Goal: Task Accomplishment & Management: Complete application form

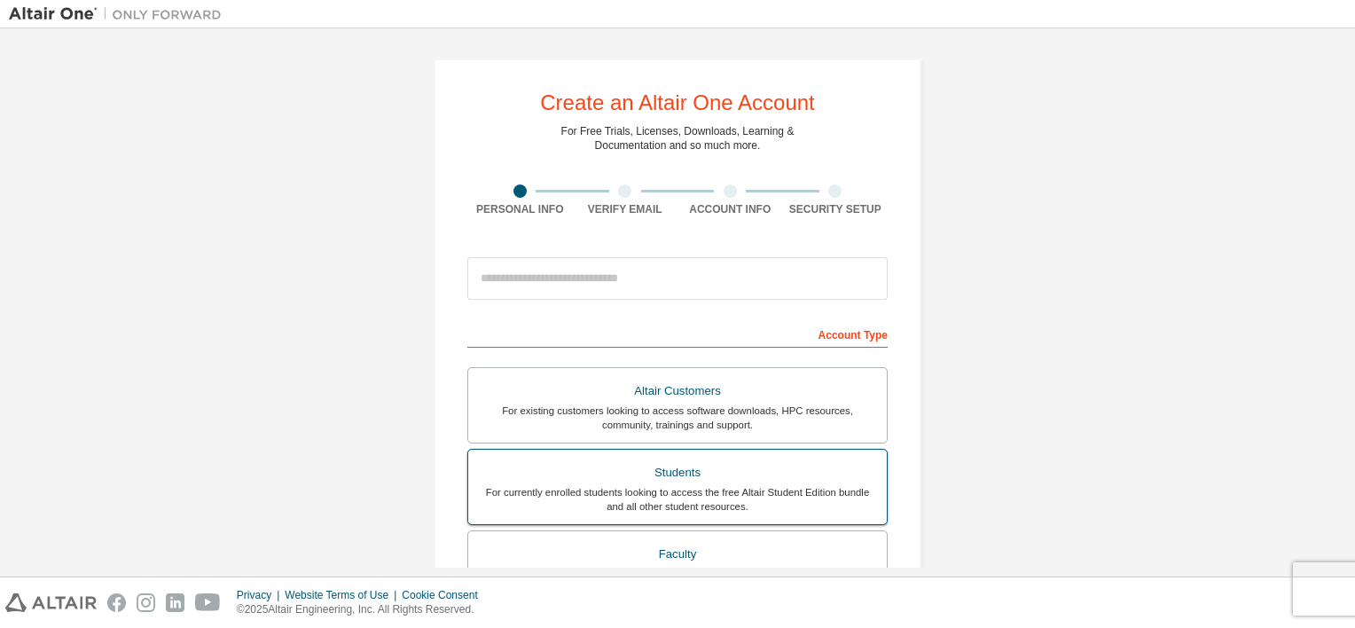
click at [657, 474] on div "Students" at bounding box center [677, 472] width 397 height 25
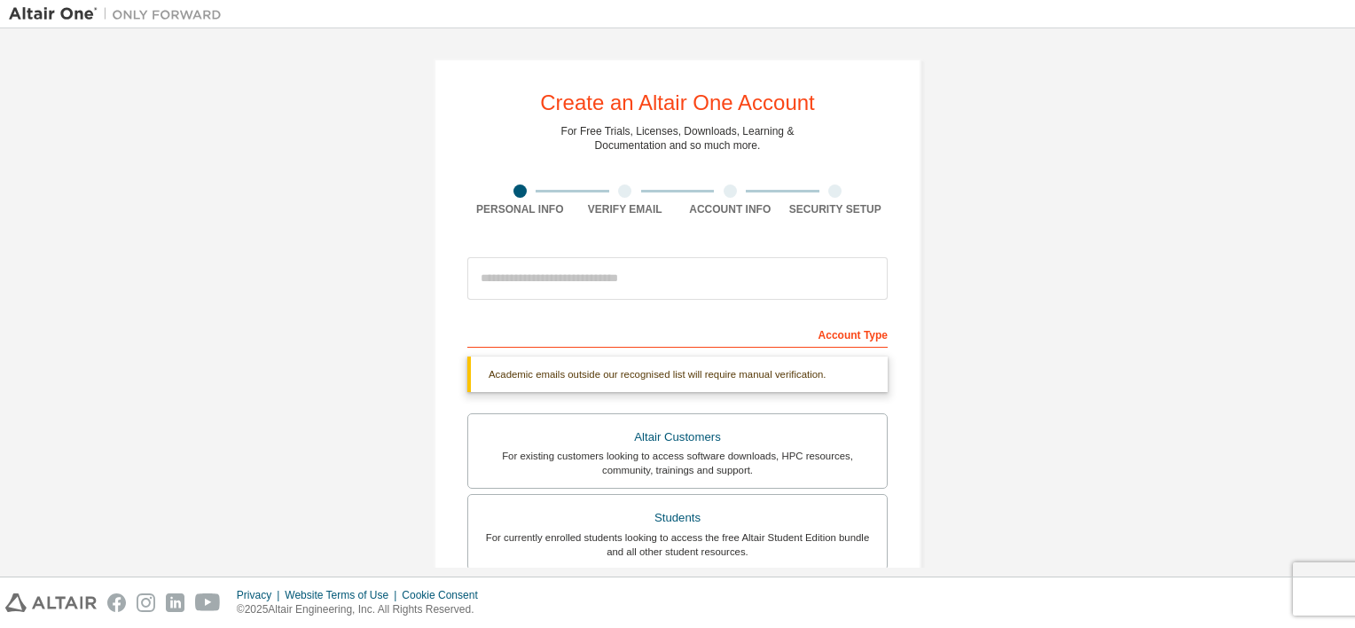
drag, startPoint x: 1357, startPoint y: 134, endPoint x: 1353, endPoint y: 156, distance: 22.6
click at [1353, 156] on div "Create an Altair One Account For Free Trials, Licenses, Downloads, Learning & D…" at bounding box center [677, 302] width 1355 height 548
drag, startPoint x: 1348, startPoint y: 181, endPoint x: 1348, endPoint y: 209, distance: 28.4
click at [1348, 209] on div "Create an Altair One Account For Free Trials, Licenses, Downloads, Learning & D…" at bounding box center [677, 302] width 1355 height 548
drag, startPoint x: 1348, startPoint y: 209, endPoint x: 1308, endPoint y: 347, distance: 143.1
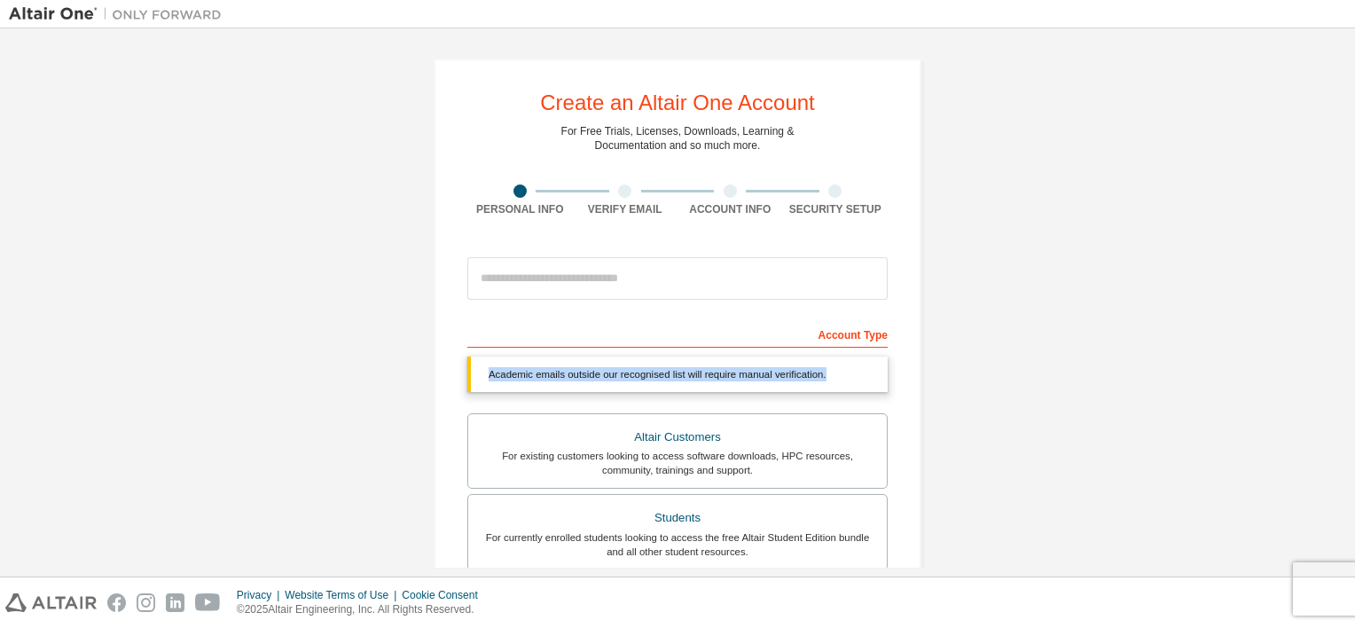
click at [1308, 347] on div "Create an Altair One Account For Free Trials, Licenses, Downloads, Learning & D…" at bounding box center [677, 529] width 1337 height 985
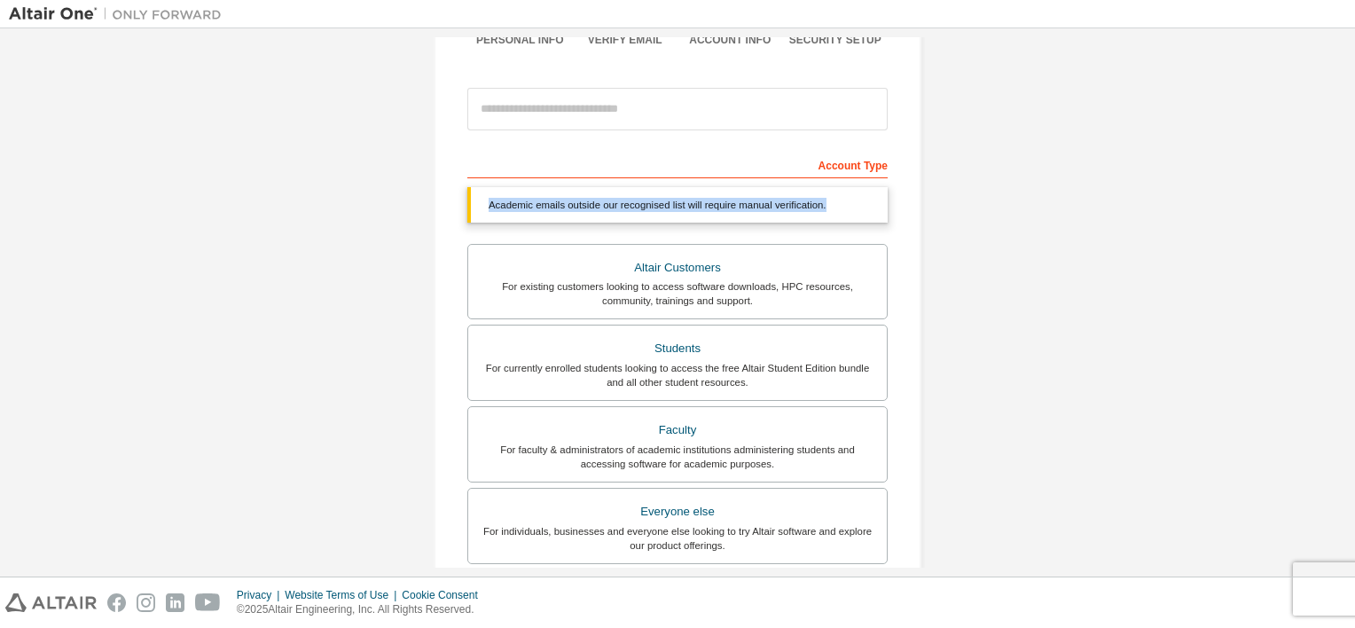
scroll to position [214, 0]
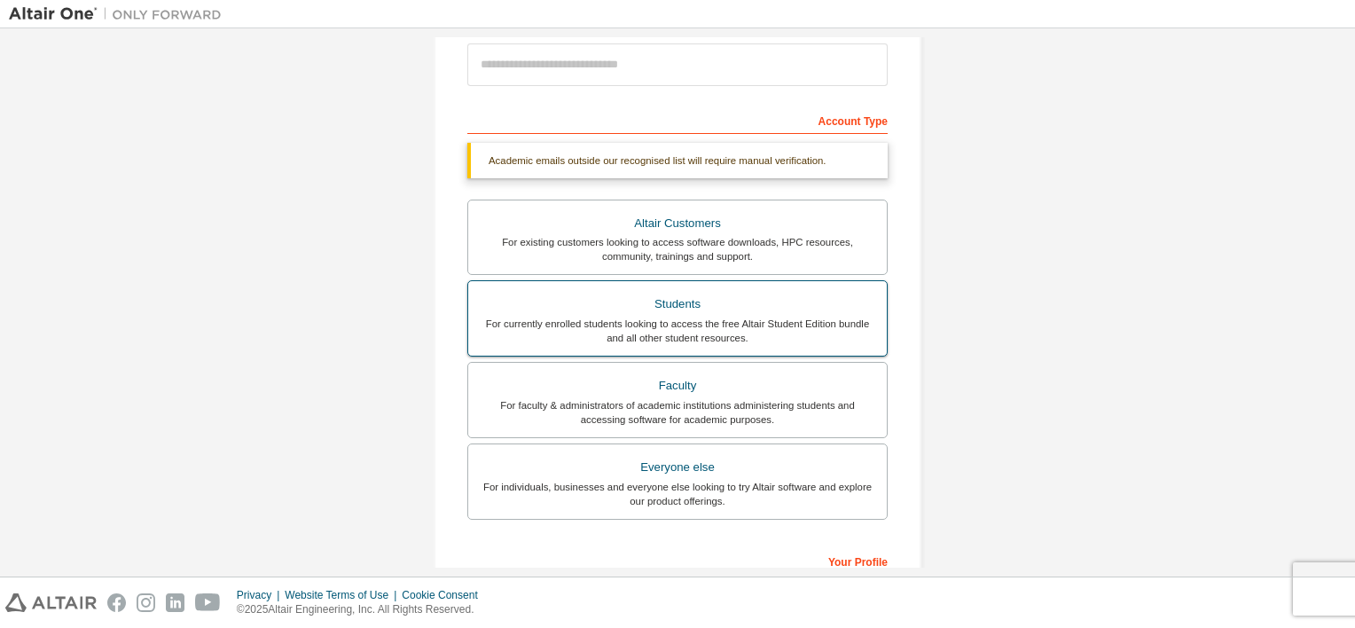
click at [592, 294] on div "Students" at bounding box center [677, 304] width 397 height 25
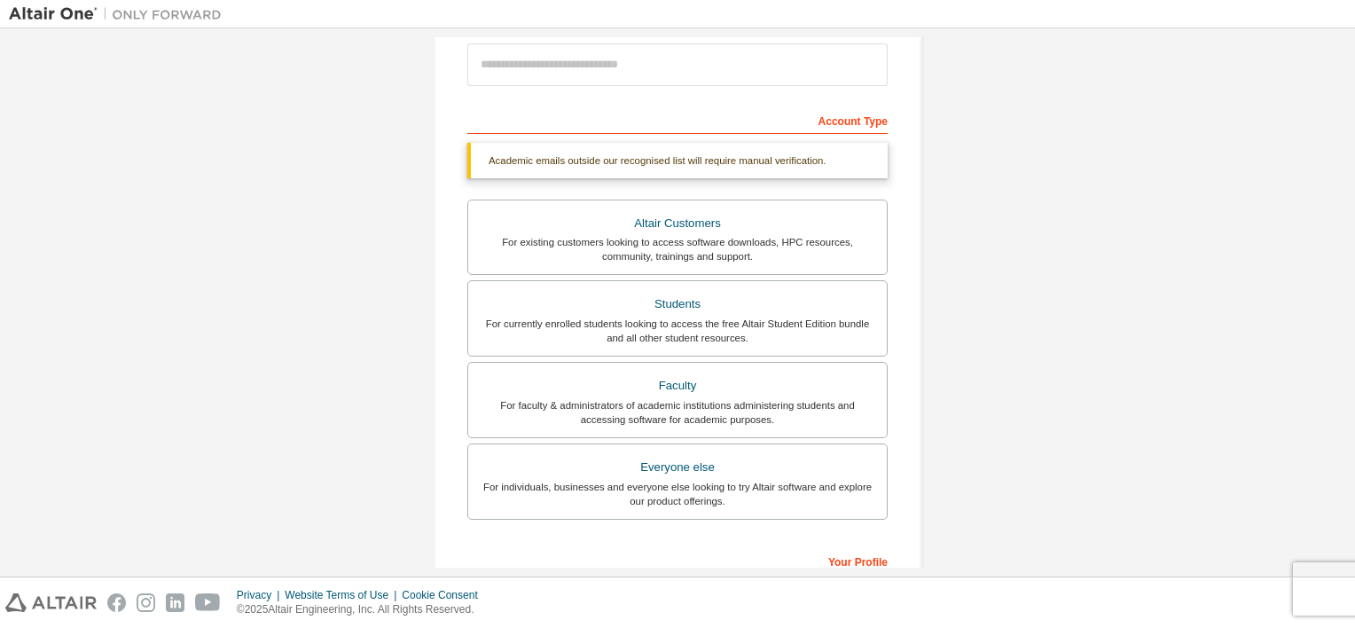
click at [620, 109] on div "Account Type" at bounding box center [677, 119] width 420 height 28
click at [635, 147] on div "Academic emails outside our recognised list will require manual verification." at bounding box center [677, 160] width 420 height 35
click at [710, 117] on div "Account Type" at bounding box center [677, 119] width 420 height 28
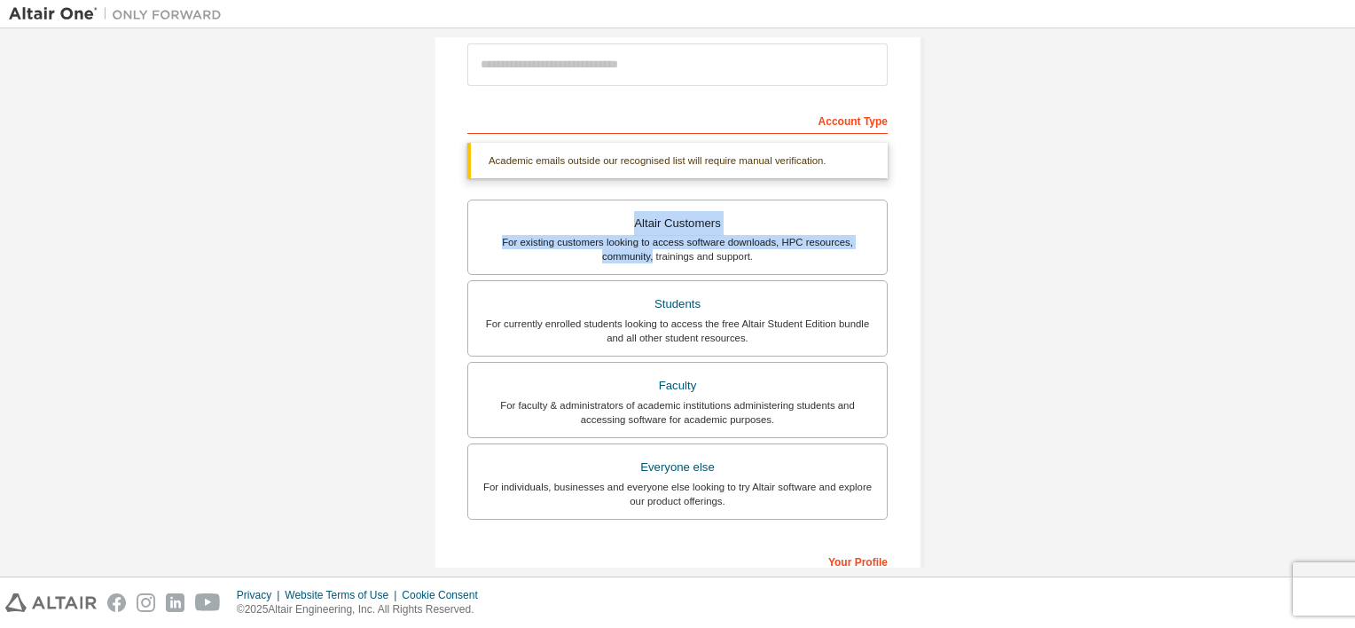
drag, startPoint x: 1345, startPoint y: 184, endPoint x: 1337, endPoint y: 235, distance: 52.0
click at [1337, 235] on div "Create an Altair One Account For Free Trials, Licenses, Downloads, Learning & D…" at bounding box center [677, 302] width 1337 height 530
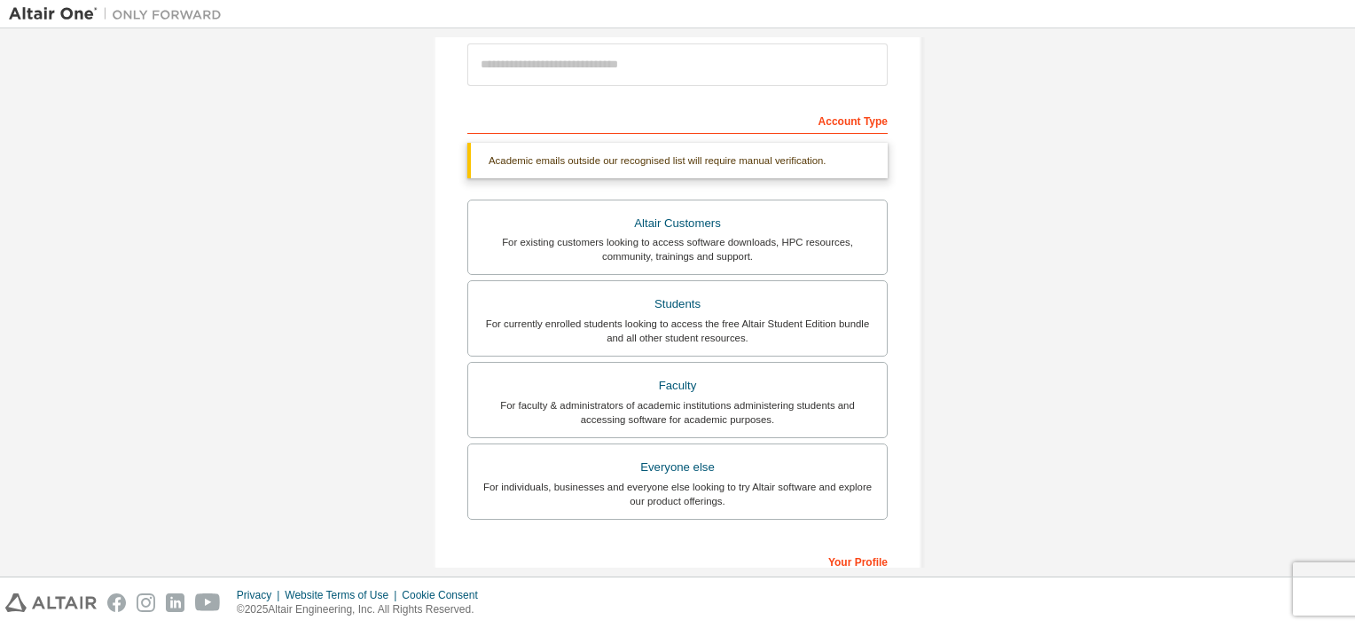
click at [853, 549] on div "Your Profile" at bounding box center [677, 560] width 420 height 28
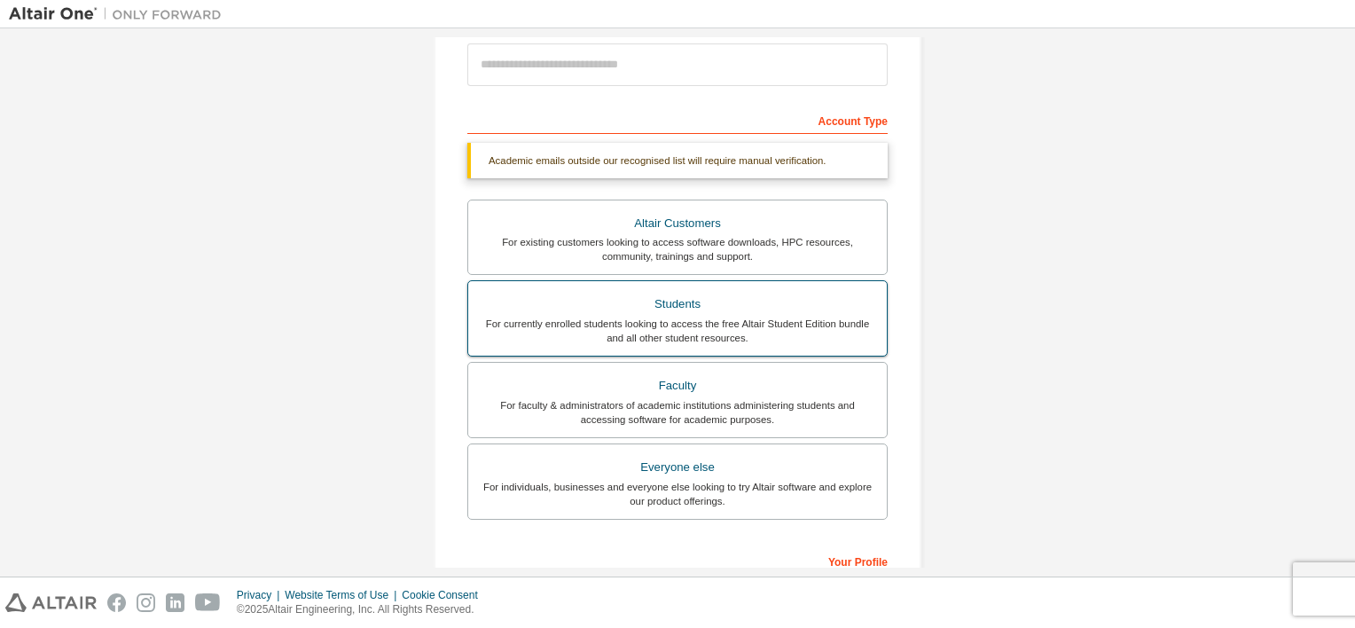
click at [674, 308] on div "Students" at bounding box center [677, 304] width 397 height 25
drag, startPoint x: 674, startPoint y: 308, endPoint x: 606, endPoint y: 308, distance: 67.4
click at [606, 308] on div "Students" at bounding box center [677, 304] width 397 height 25
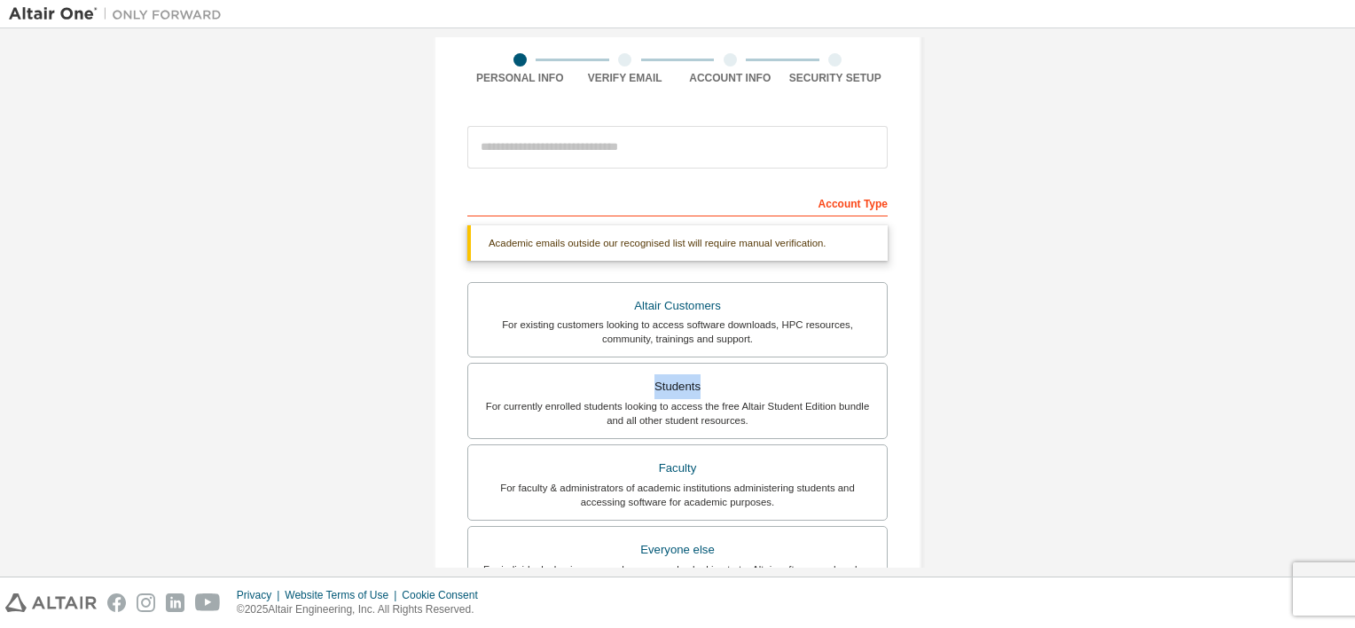
scroll to position [125, 0]
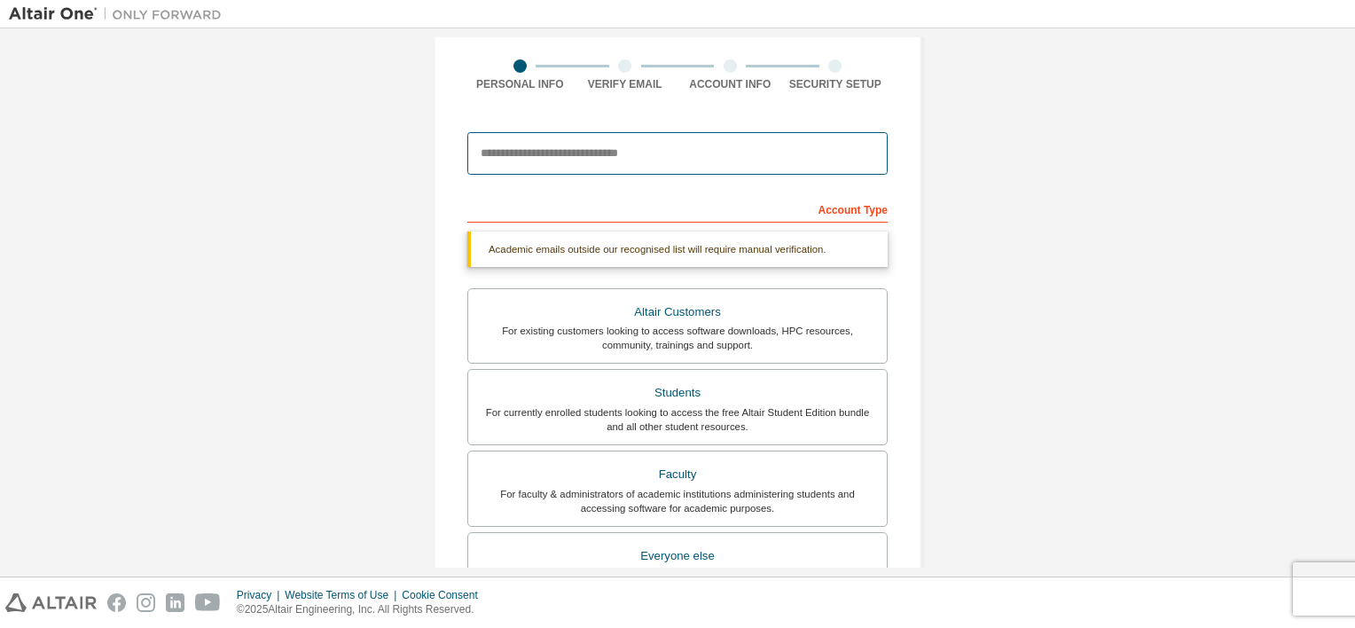
drag, startPoint x: 563, startPoint y: 146, endPoint x: 575, endPoint y: 150, distance: 12.9
click at [563, 146] on input "email" at bounding box center [677, 153] width 420 height 43
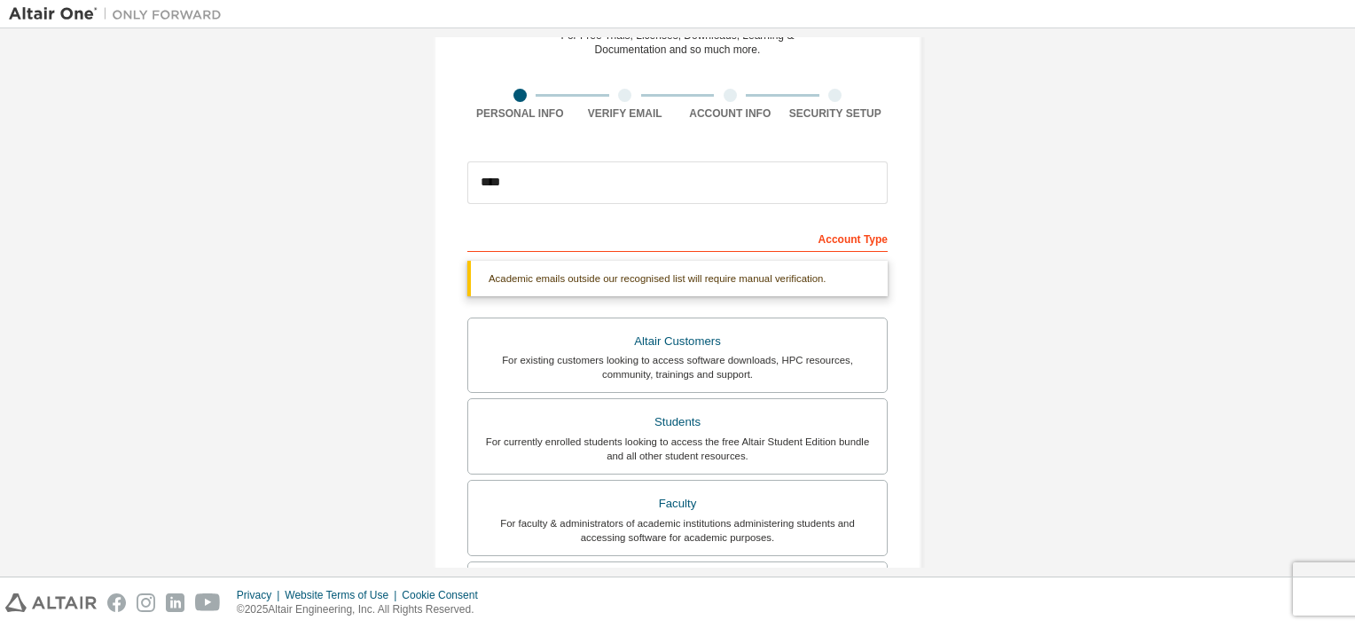
scroll to position [96, 0]
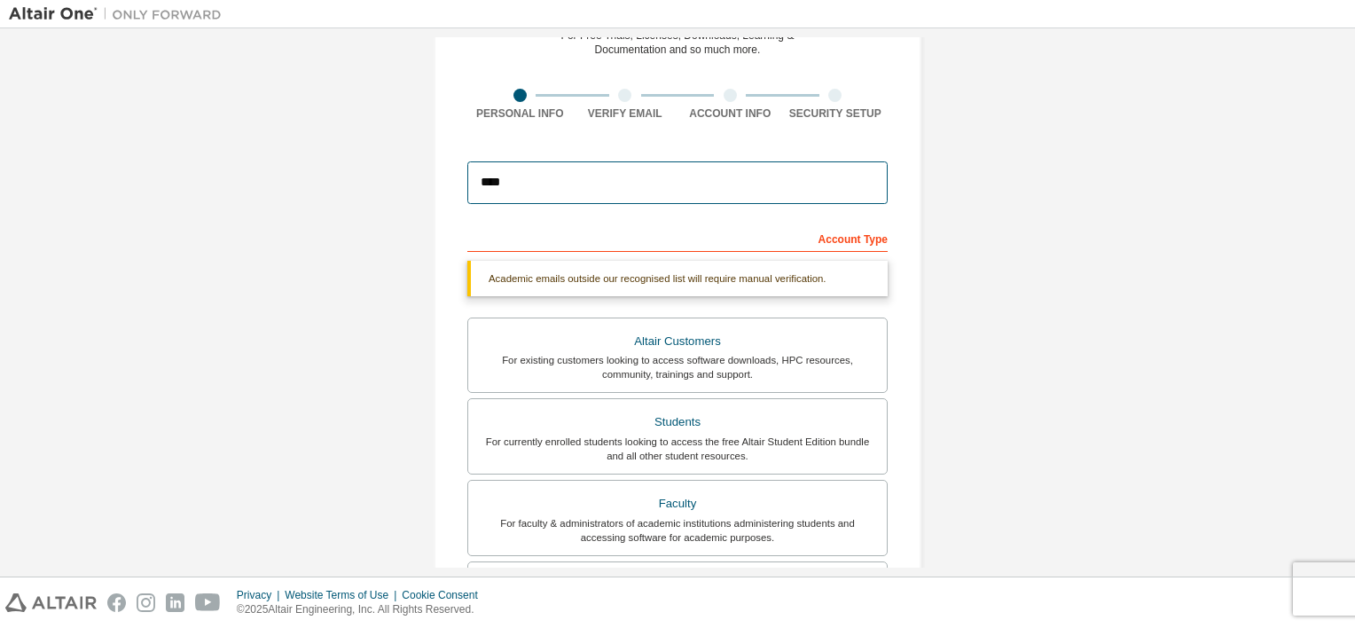
click at [617, 176] on input "****" at bounding box center [677, 182] width 420 height 43
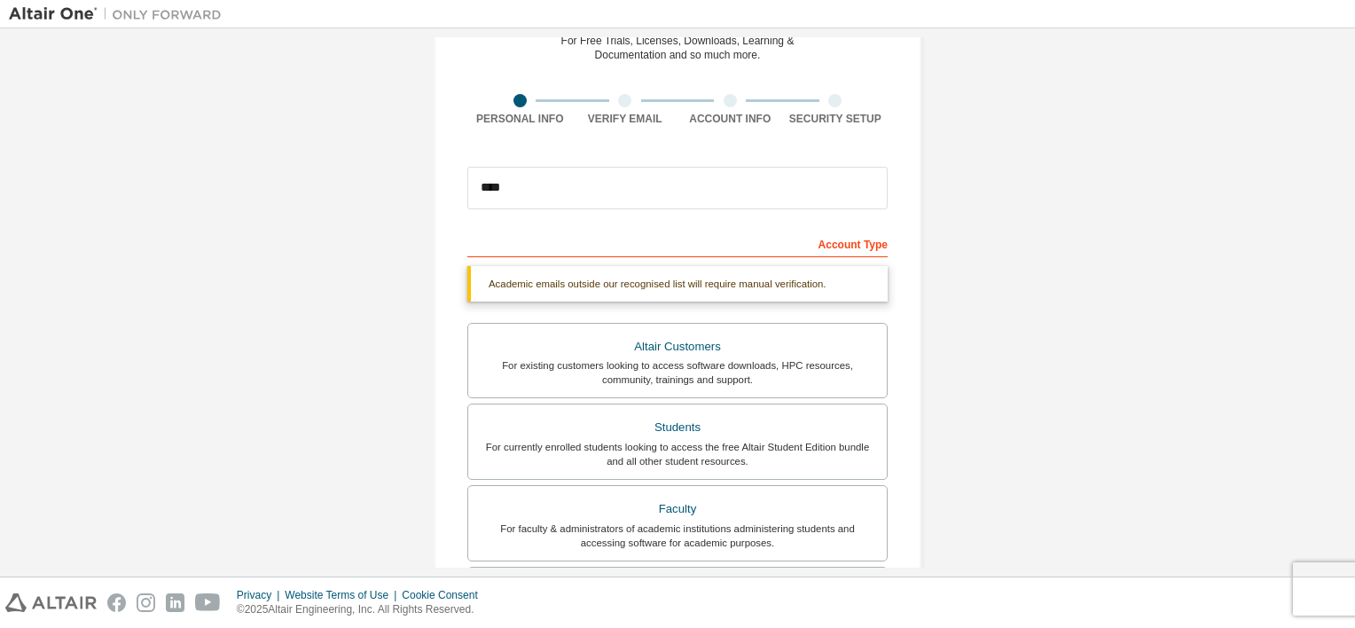
scroll to position [184, 0]
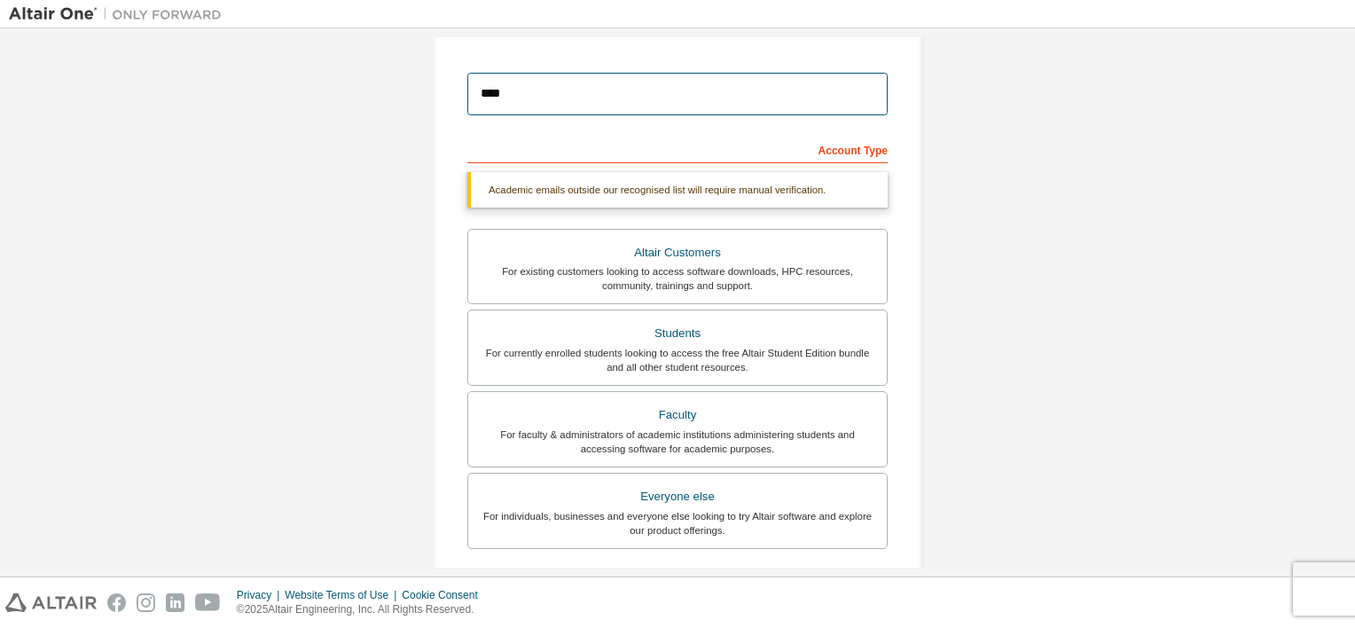
click at [632, 103] on input "****" at bounding box center [677, 94] width 420 height 43
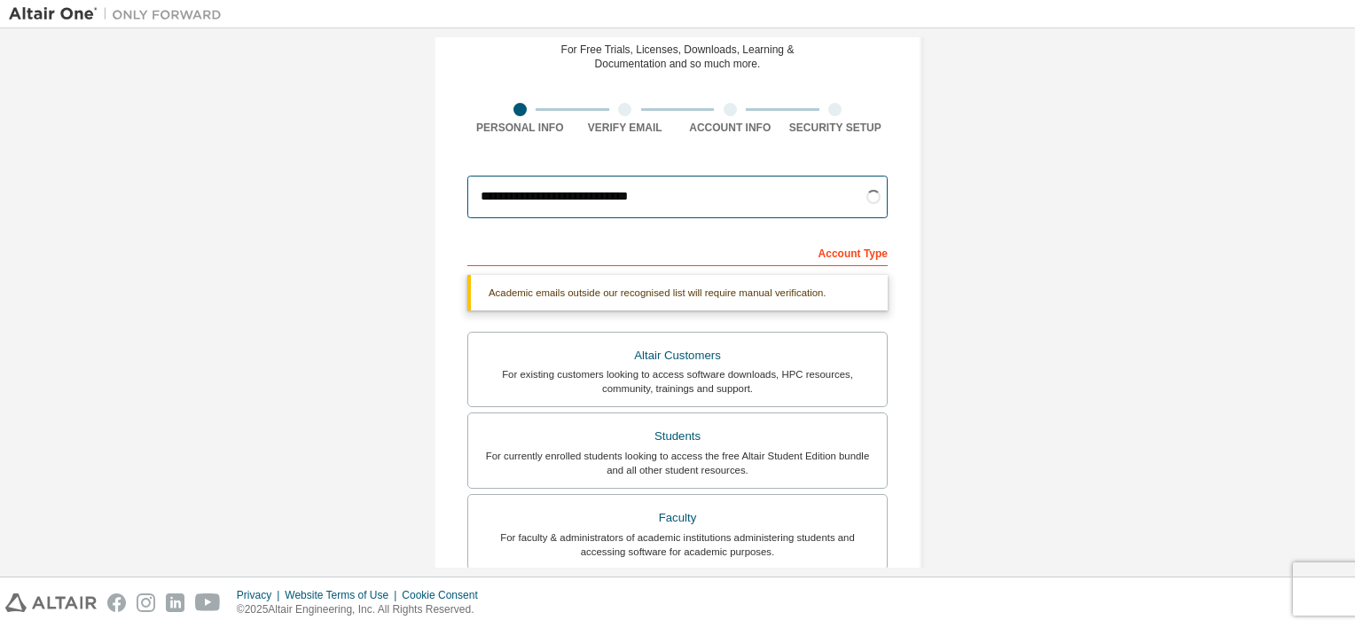
scroll to position [67, 0]
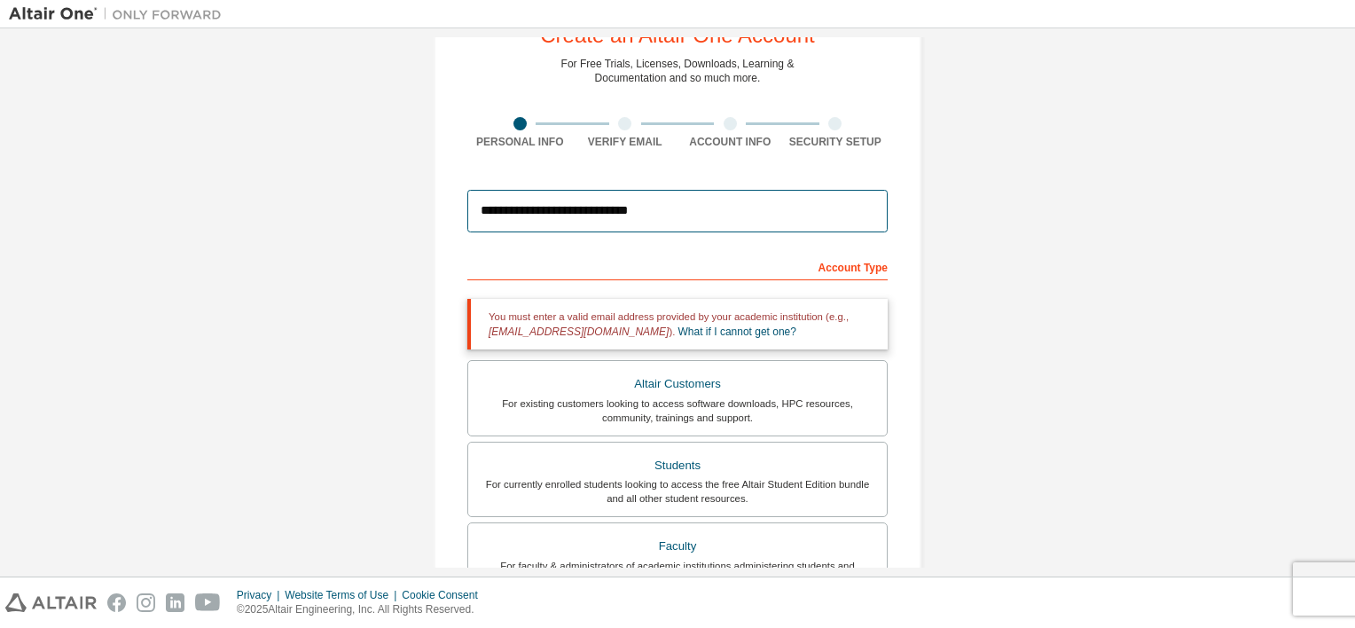
click at [810, 206] on input "**********" at bounding box center [677, 211] width 420 height 43
click at [638, 213] on input "**********" at bounding box center [677, 211] width 420 height 43
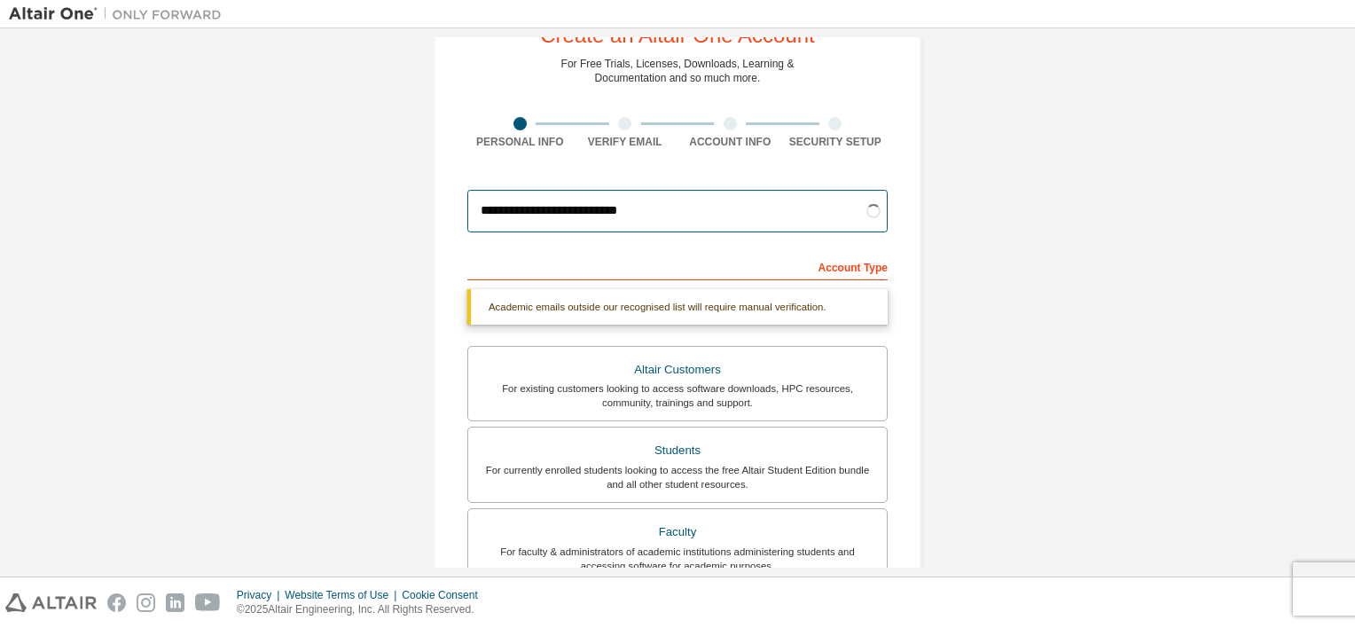
type input "**********"
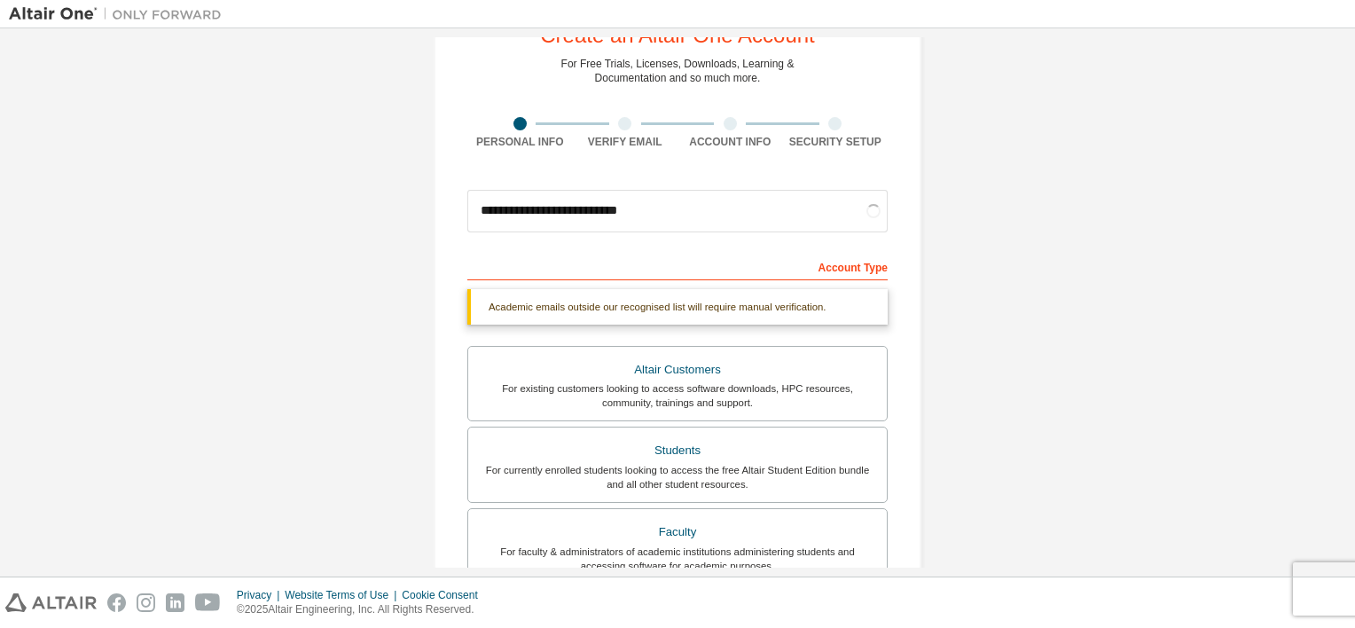
click at [1265, 179] on div "**********" at bounding box center [677, 462] width 1337 height 985
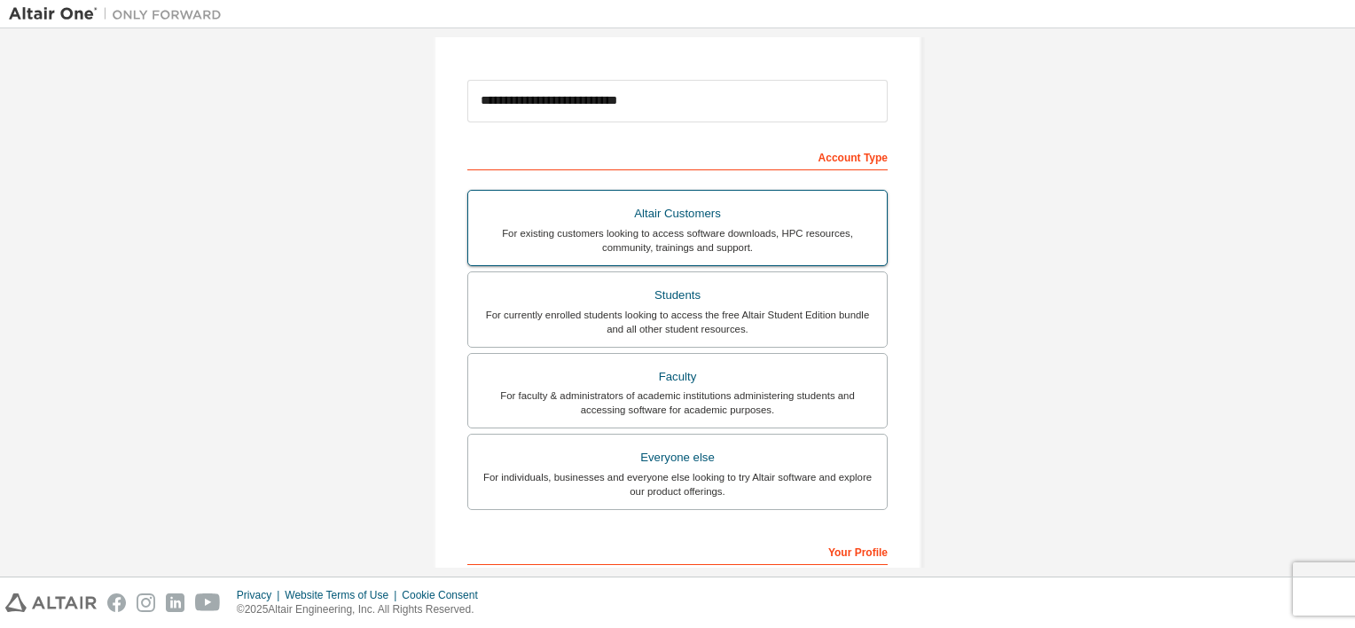
scroll to position [404, 0]
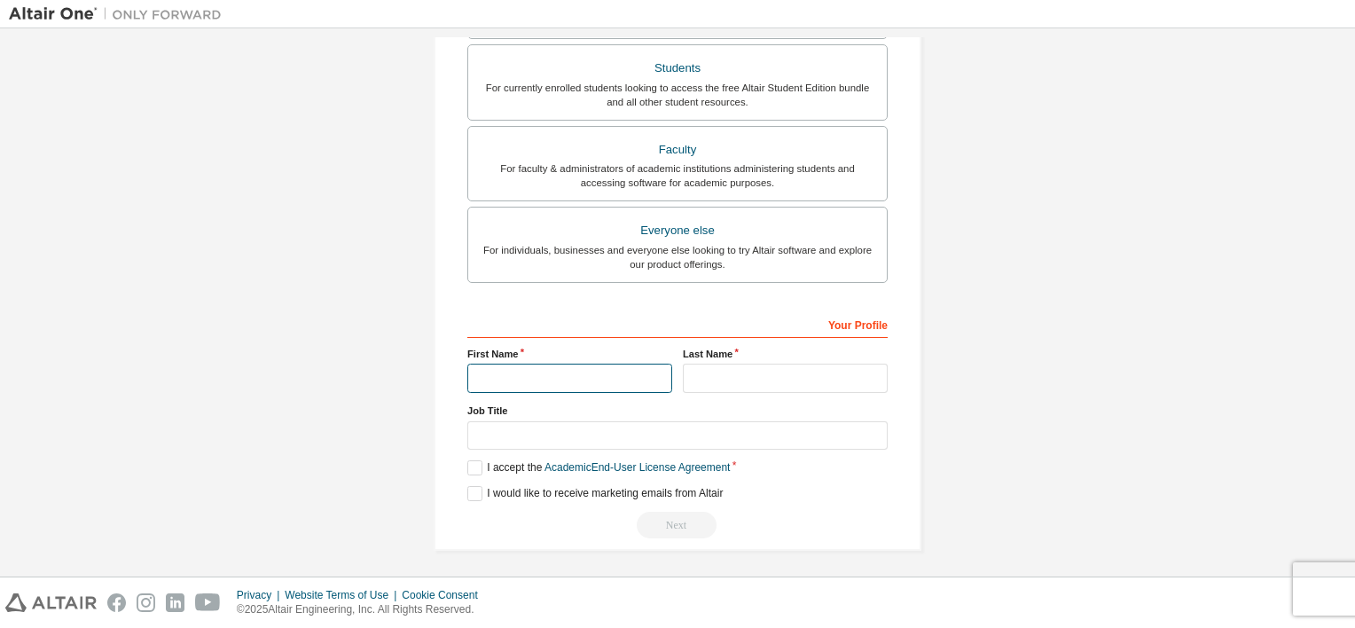
click at [543, 374] on input "text" at bounding box center [569, 377] width 205 height 29
type input "*"
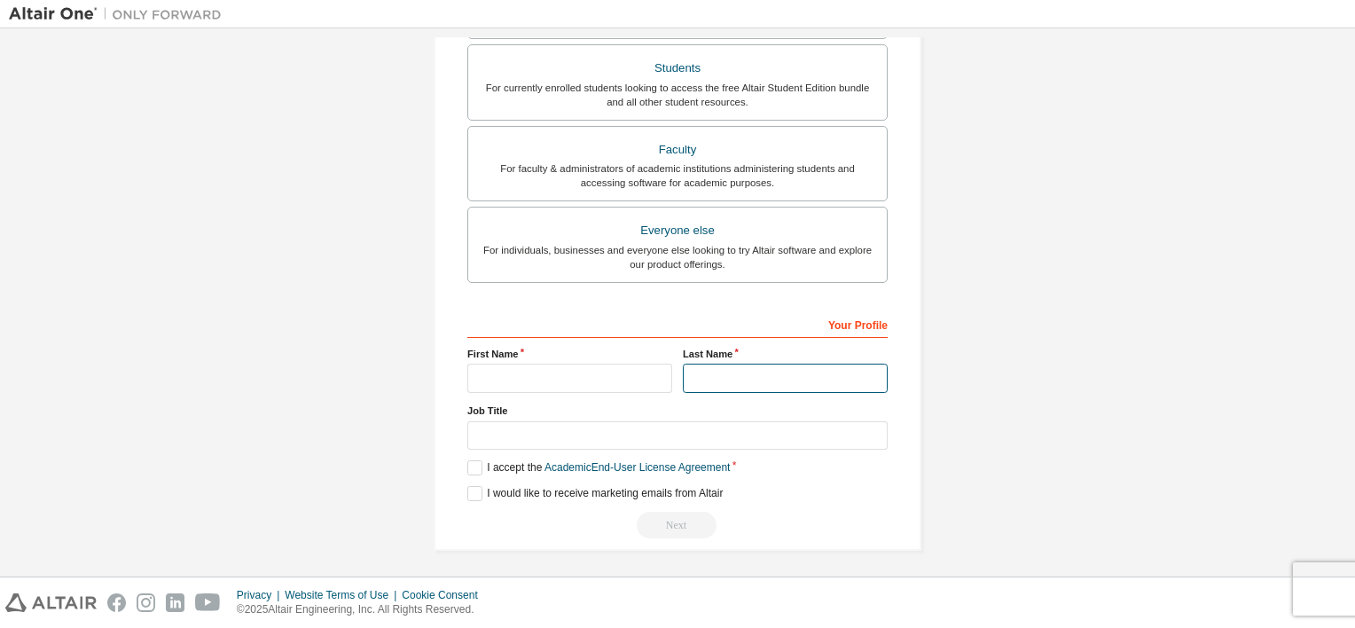
drag, startPoint x: 803, startPoint y: 368, endPoint x: 746, endPoint y: 374, distance: 57.1
click at [803, 368] on input "text" at bounding box center [785, 377] width 205 height 29
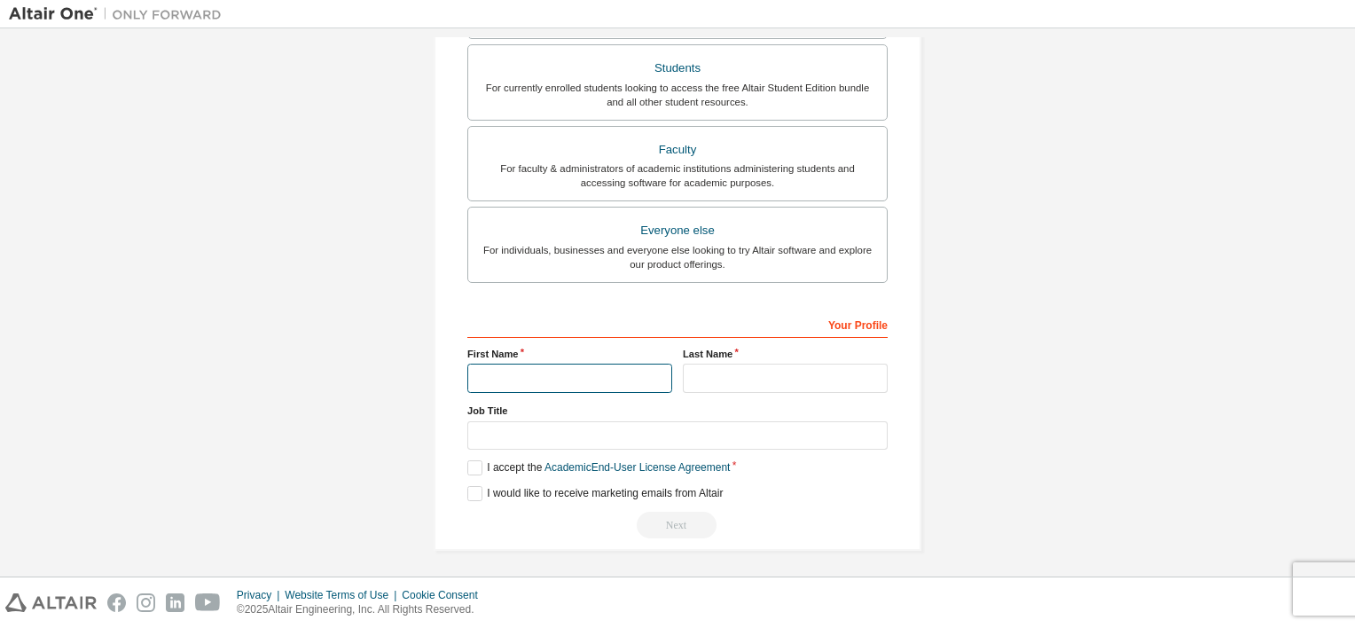
click at [571, 386] on input "text" at bounding box center [569, 377] width 205 height 29
click at [569, 371] on input "text" at bounding box center [569, 377] width 205 height 29
type input "********"
click at [816, 387] on input "text" at bounding box center [785, 377] width 205 height 29
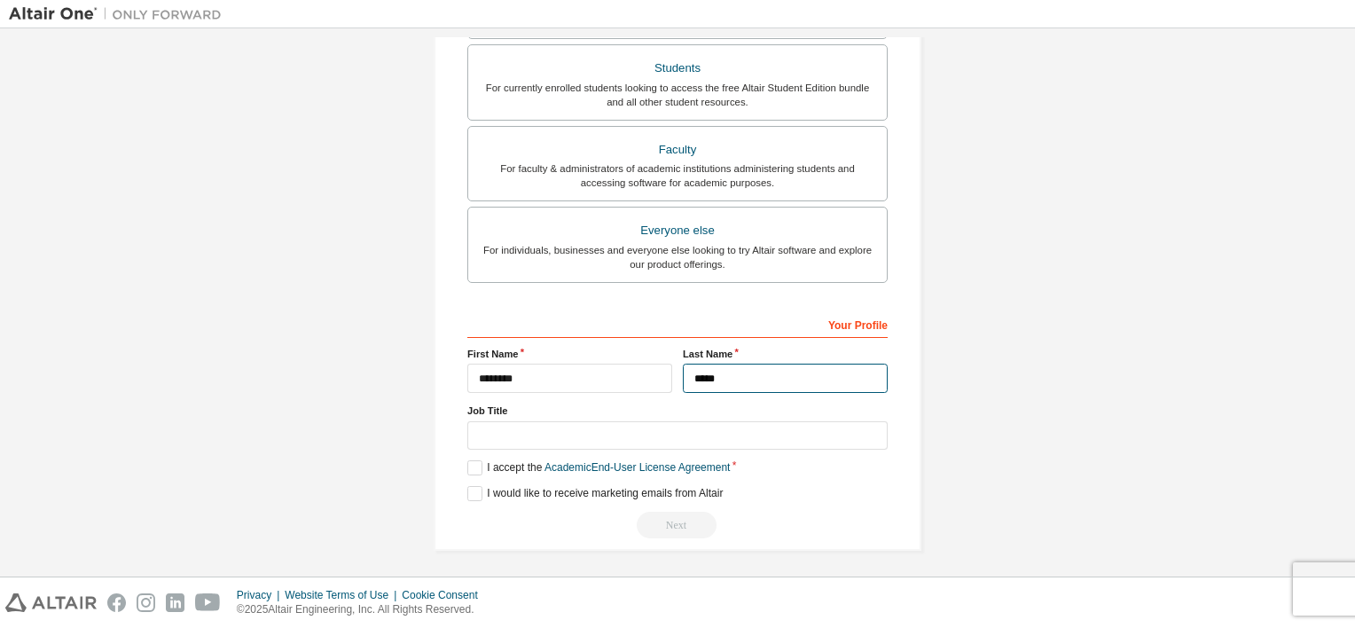
type input "*****"
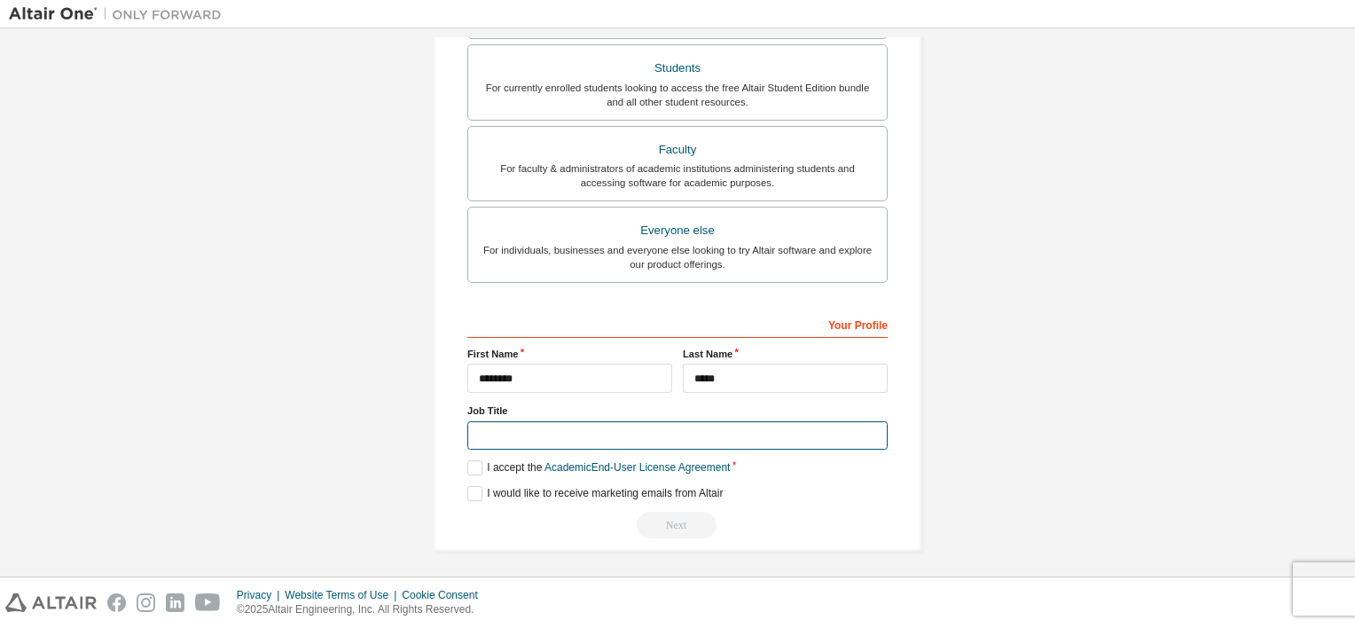
click at [707, 431] on input "text" at bounding box center [677, 435] width 420 height 29
type input "*******"
click at [467, 472] on label "I accept the Academic End-User License Agreement" at bounding box center [598, 467] width 262 height 15
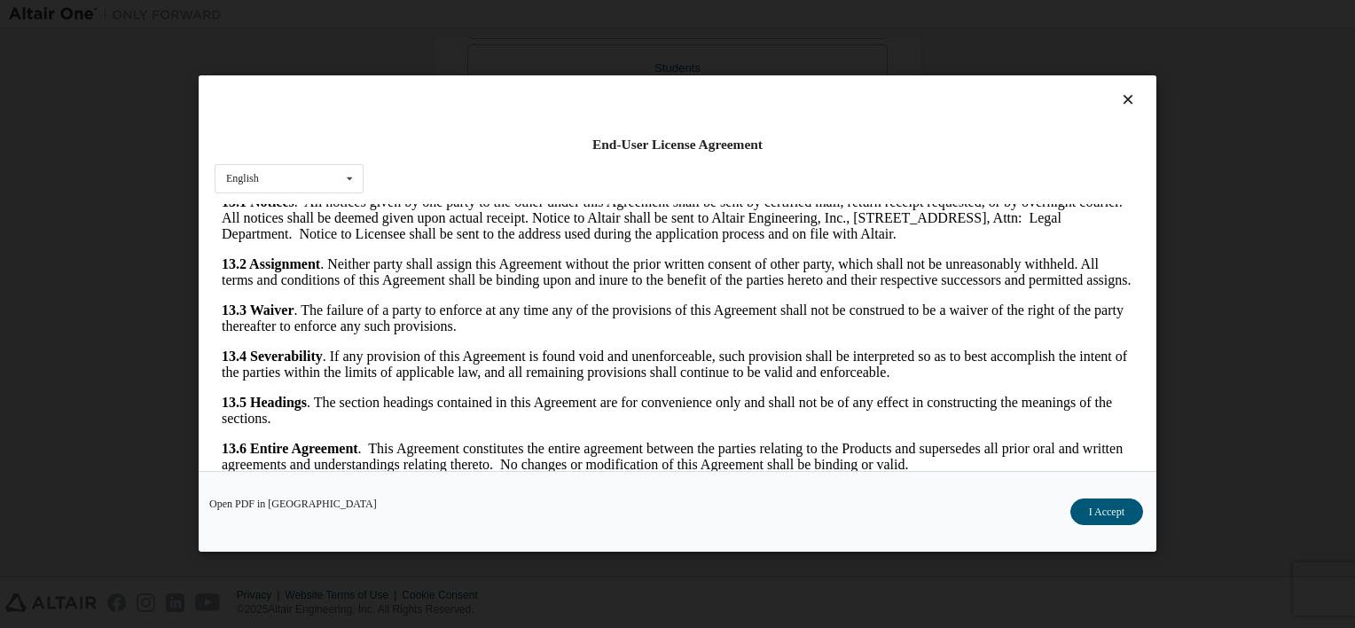
scroll to position [35, 0]
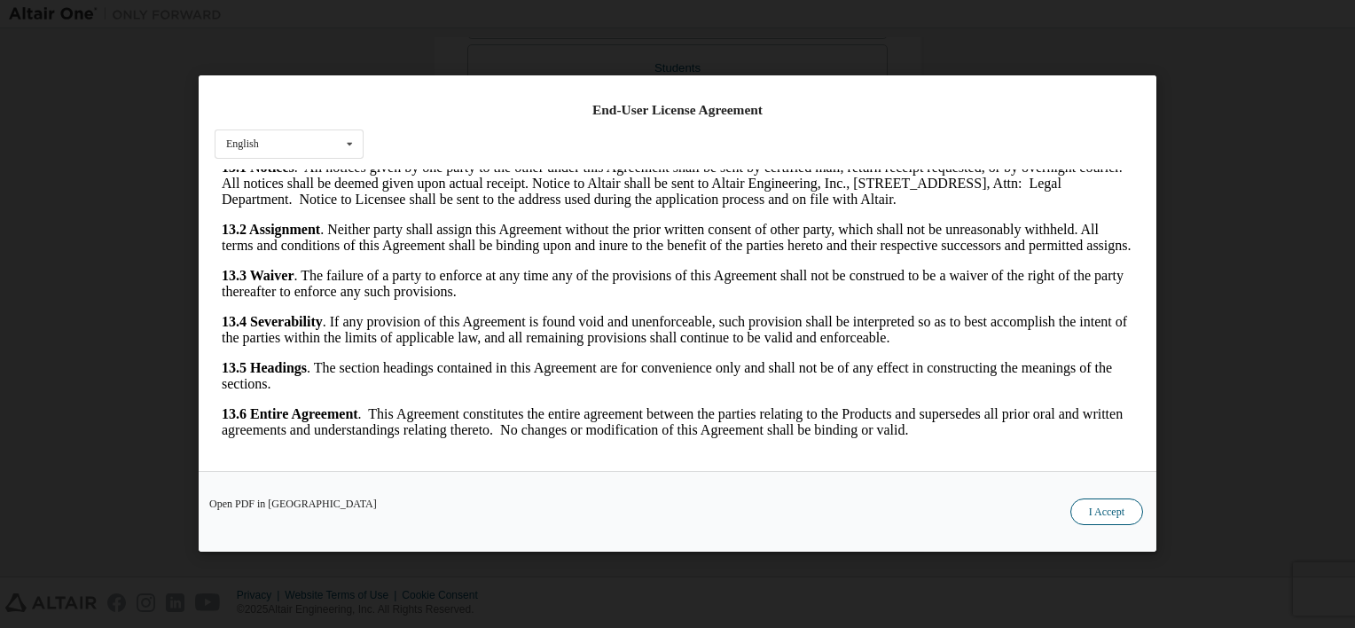
click at [1101, 504] on button "I Accept" at bounding box center [1106, 512] width 73 height 27
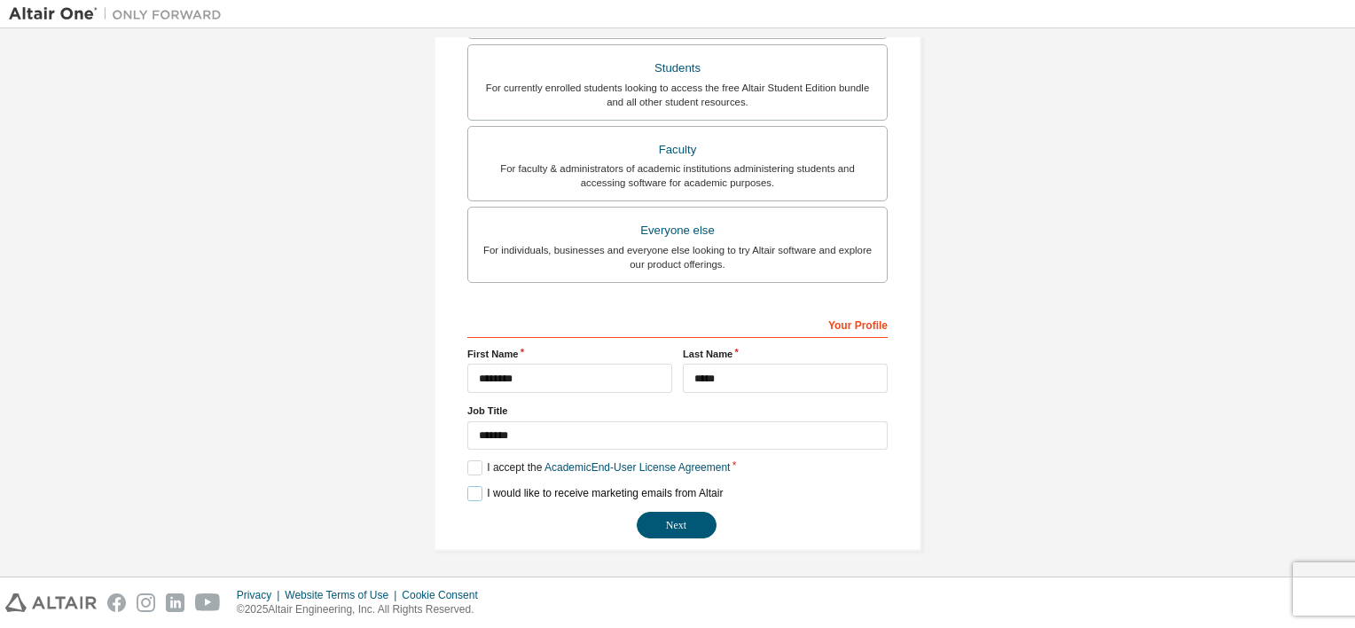
click at [472, 489] on label "I would like to receive marketing emails from Altair" at bounding box center [594, 493] width 255 height 15
click at [467, 491] on label "I would like to receive marketing emails from Altair" at bounding box center [594, 493] width 255 height 15
click at [662, 524] on button "Next" at bounding box center [677, 525] width 80 height 27
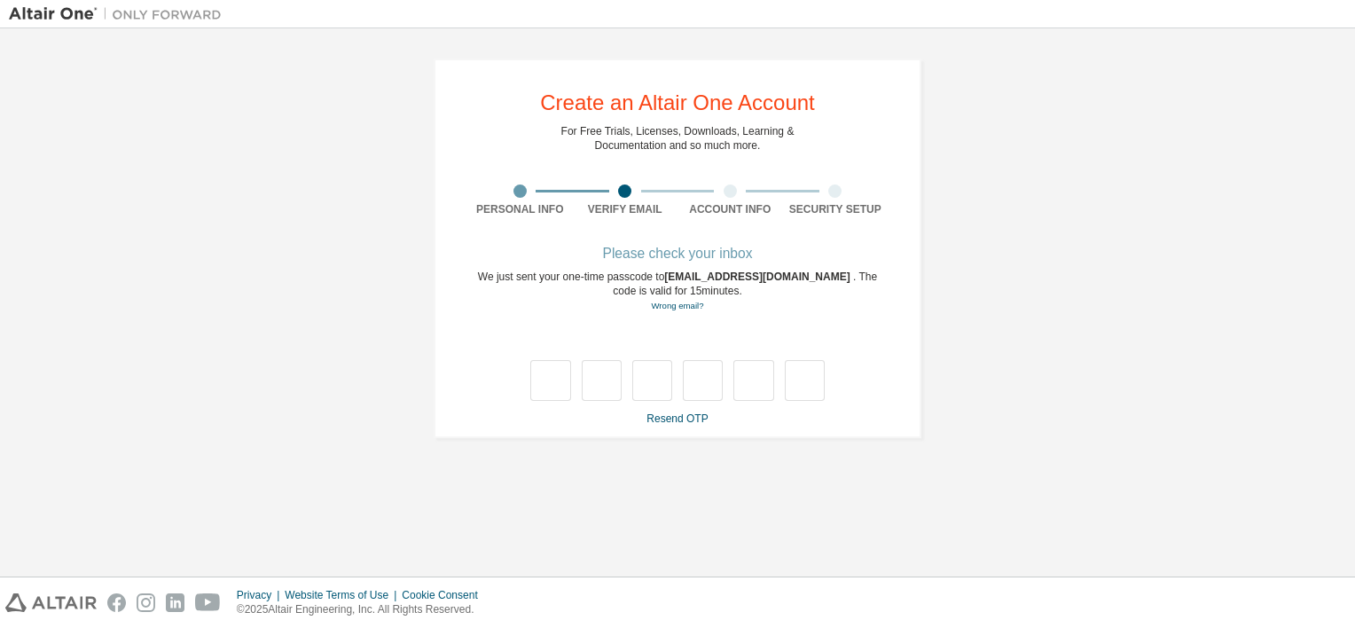
scroll to position [0, 0]
type input "*"
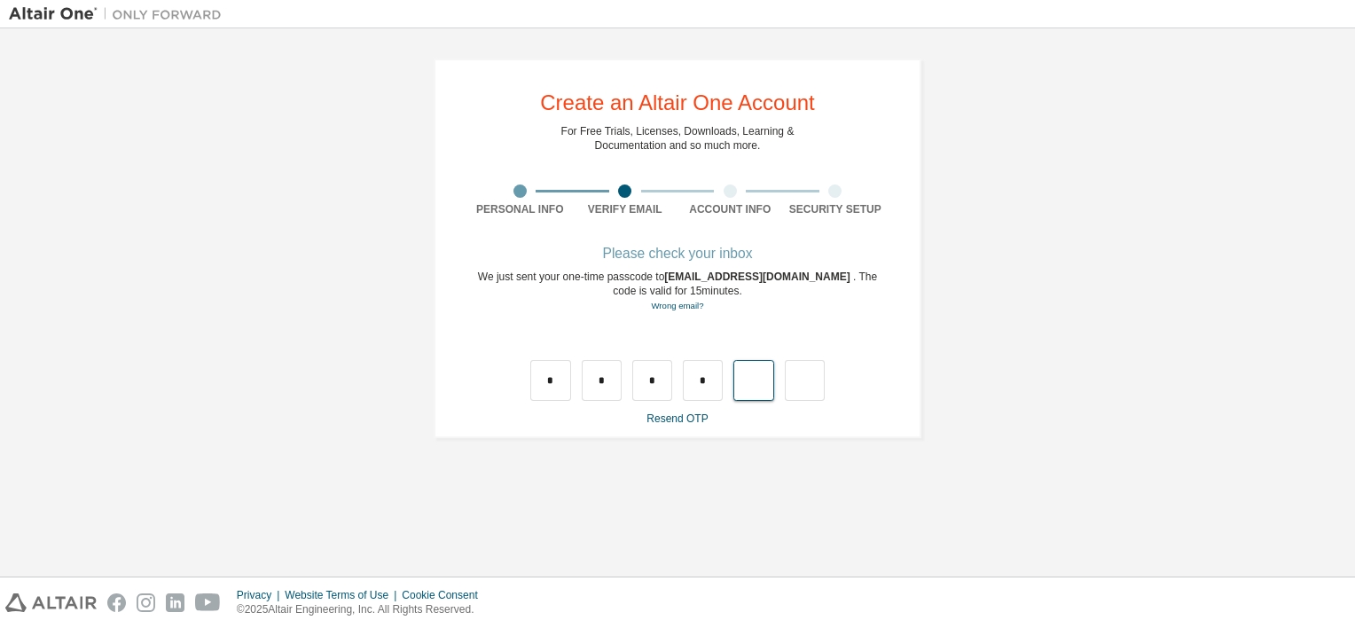
type input "*"
